Goal: Go to known website: Go to known website

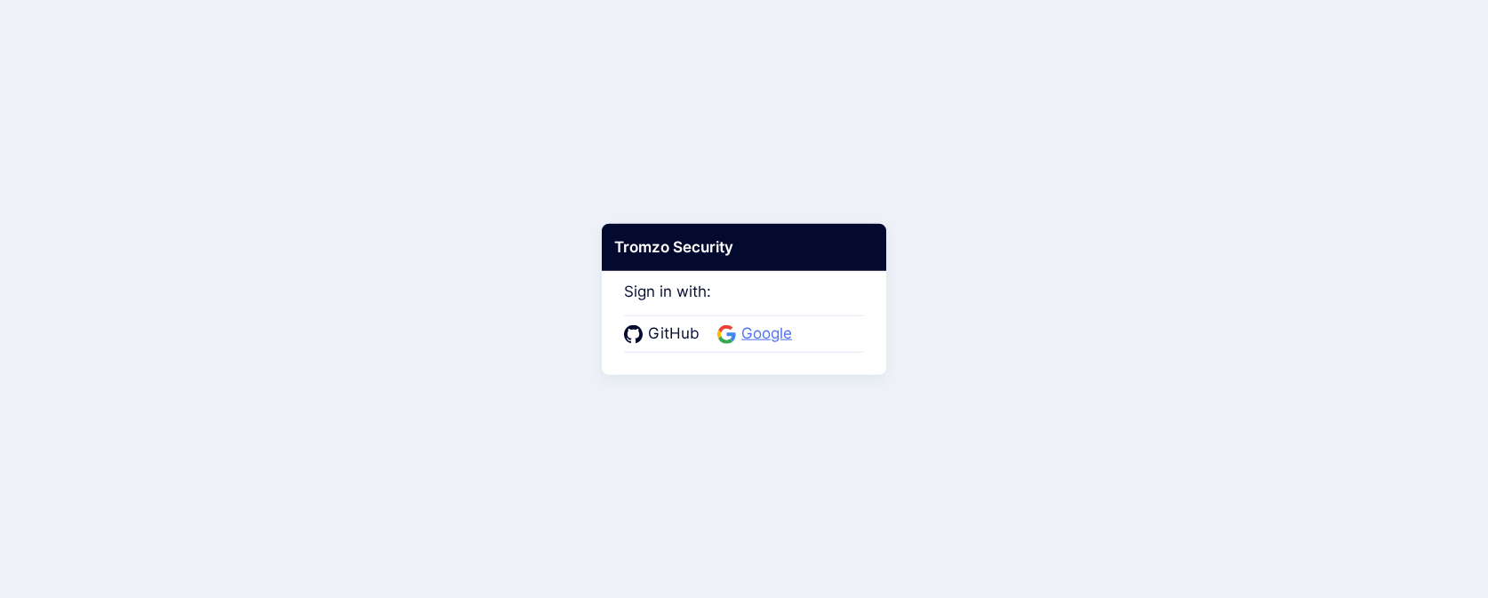
click at [739, 333] on span "Google" at bounding box center [766, 334] width 61 height 23
